Goal: Task Accomplishment & Management: Complete application form

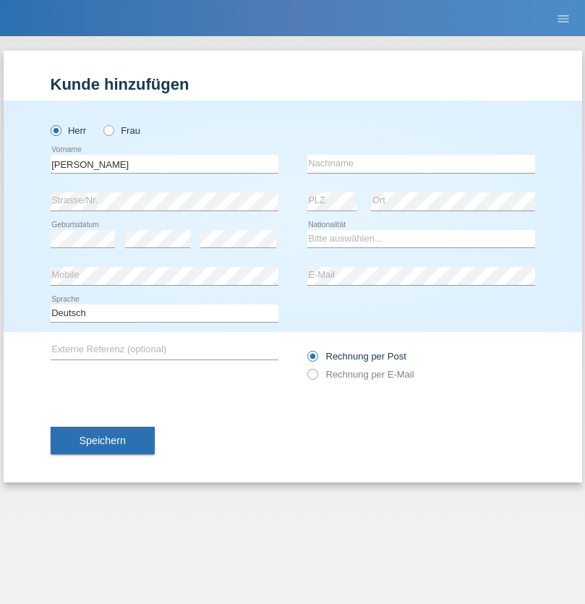
type input "David"
click at [421, 163] on input "text" at bounding box center [421, 164] width 228 height 18
type input "Senn"
select select "CH"
select select "en"
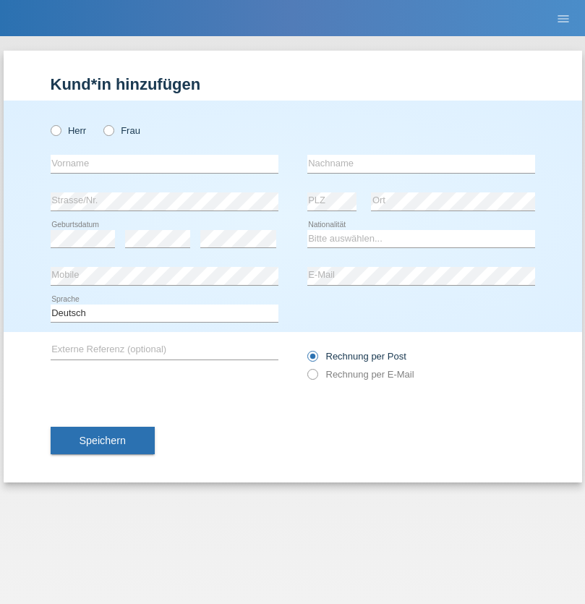
radio input "true"
click at [164, 163] on input "text" at bounding box center [165, 164] width 228 height 18
type input "Moser"
click at [421, 163] on input "text" at bounding box center [421, 164] width 228 height 18
type input "Emely"
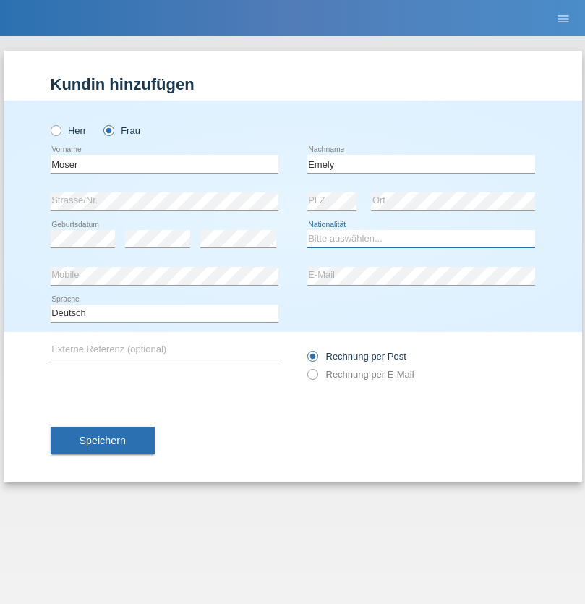
select select "CH"
radio input "true"
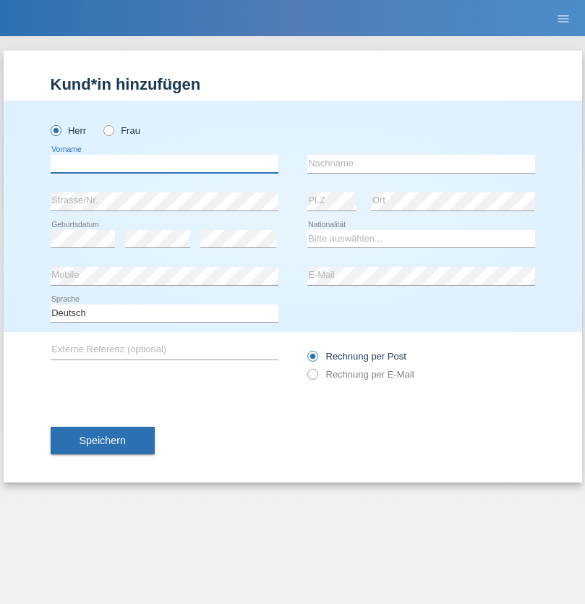
click at [164, 163] on input "text" at bounding box center [165, 164] width 228 height 18
type input "[PERSON_NAME]"
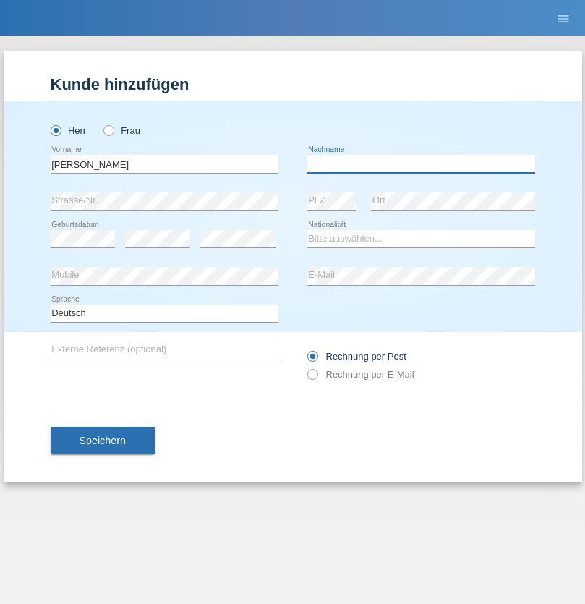
click at [421, 163] on input "text" at bounding box center [421, 164] width 228 height 18
type input "Nemani"
select select "AF"
select select "C"
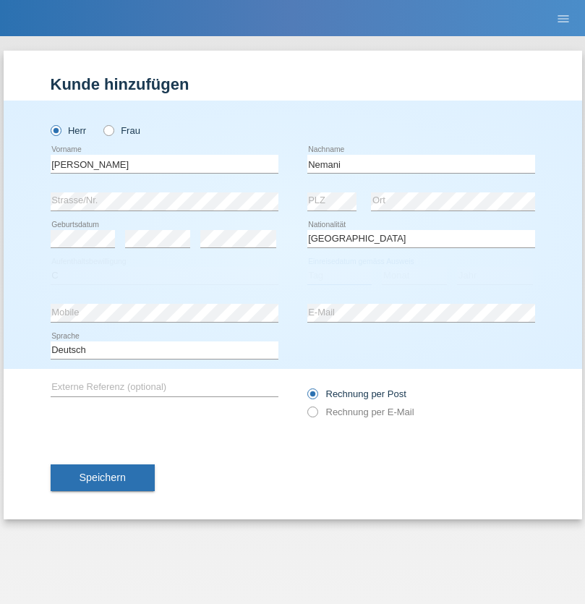
select select "02"
select select "01"
select select "2021"
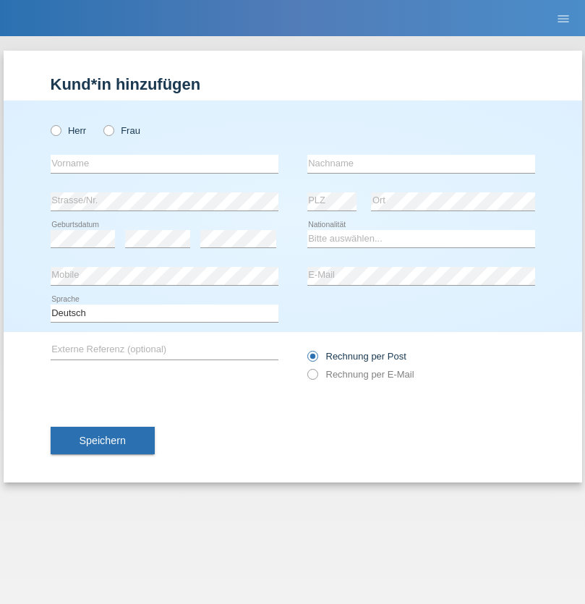
radio input "true"
click at [164, 163] on input "text" at bounding box center [165, 164] width 228 height 18
type input "Besart"
click at [421, 163] on input "text" at bounding box center [421, 164] width 228 height 18
type input "Emiri"
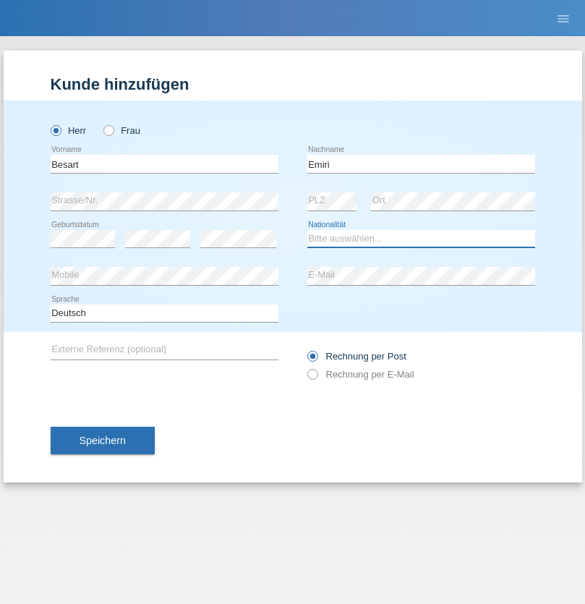
select select "XK"
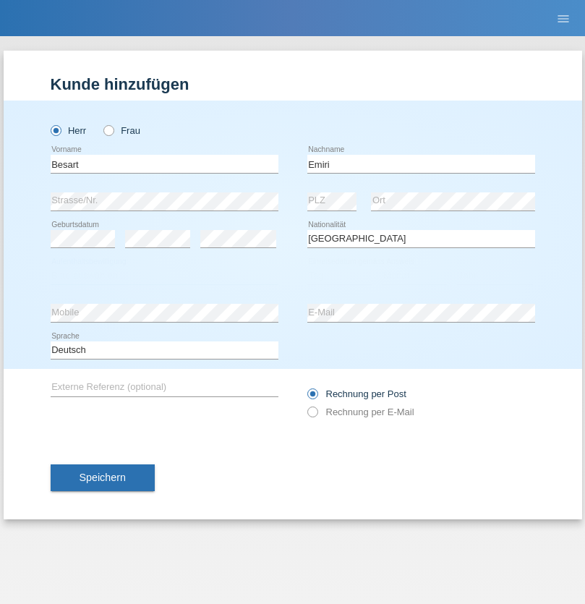
select select "C"
select select "04"
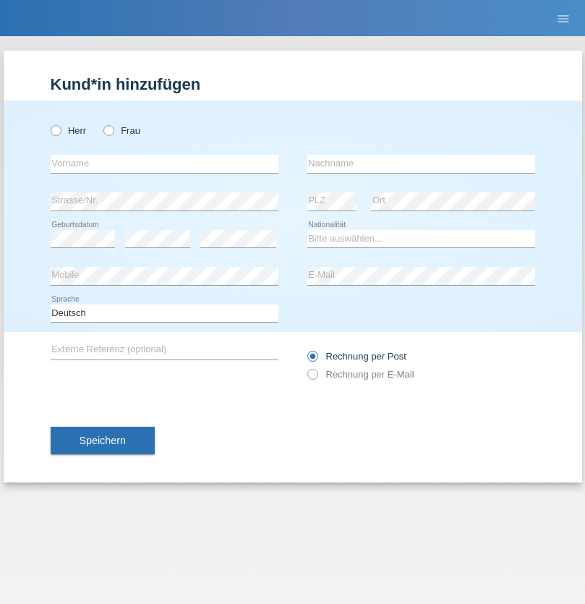
radio input "true"
click at [164, 163] on input "text" at bounding box center [165, 164] width 228 height 18
type input "Camille"
click at [421, 163] on input "text" at bounding box center [421, 164] width 228 height 18
type input "Jacquet"
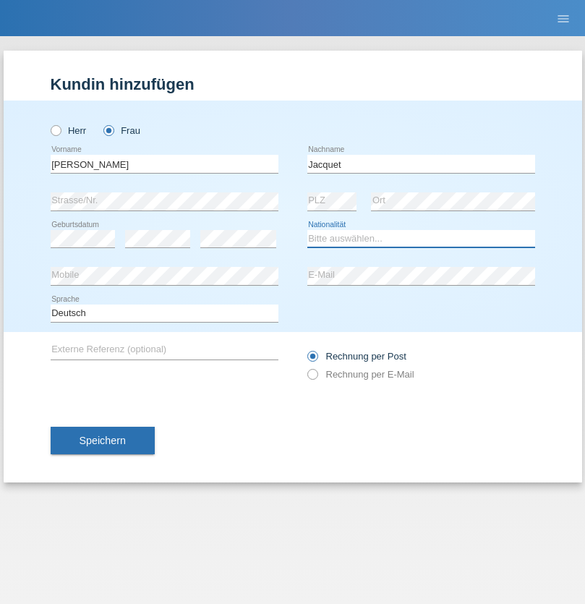
select select "CH"
radio input "true"
select select "DE"
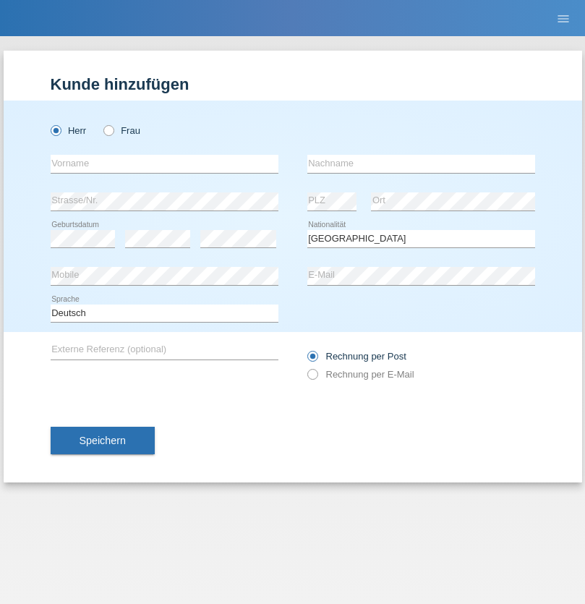
select select "C"
select select "07"
select select "11"
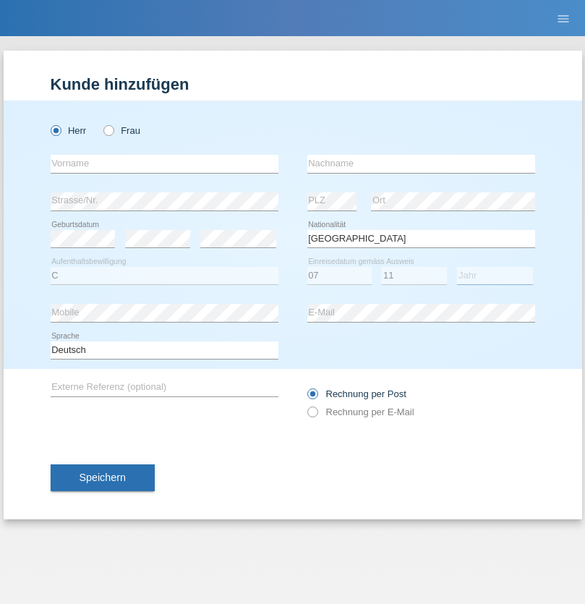
select select "1972"
select select "en"
